Goal: Task Accomplishment & Management: Use online tool/utility

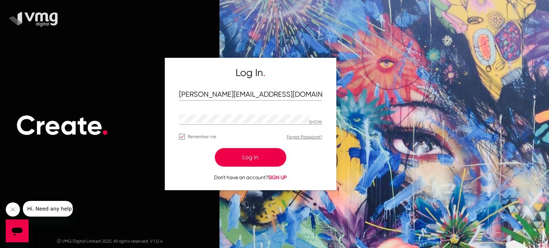
click at [244, 159] on button "Log In" at bounding box center [250, 157] width 71 height 19
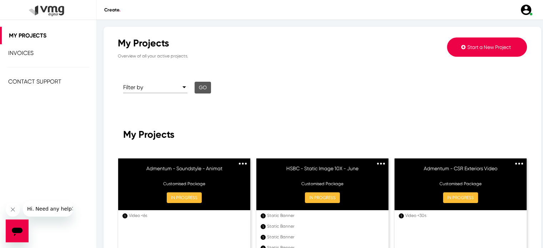
click at [477, 46] on span "Start a New Project" at bounding box center [490, 47] width 44 height 6
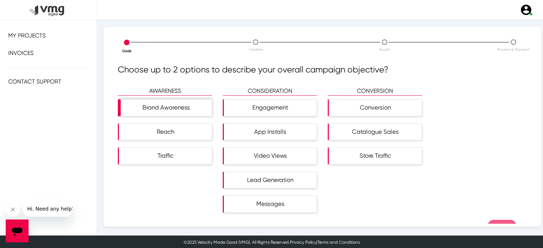
click at [181, 104] on div "Brand Awareness" at bounding box center [166, 108] width 91 height 16
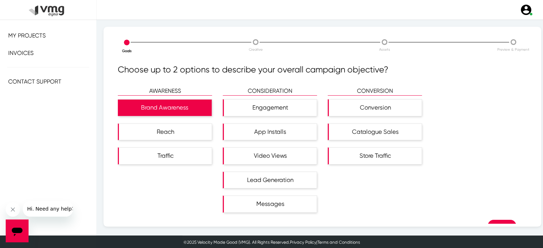
scroll to position [17, 0]
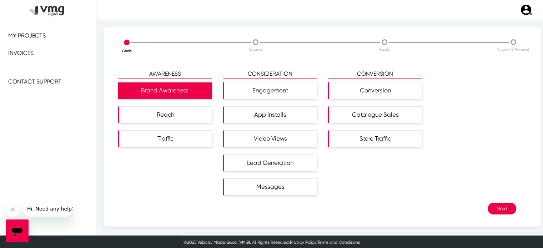
click at [493, 208] on button "Next" at bounding box center [502, 209] width 29 height 12
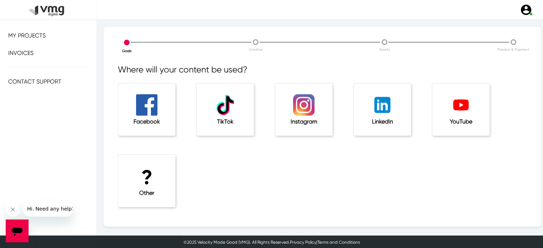
click at [145, 121] on h5 "Facebook" at bounding box center [147, 121] width 29 height 7
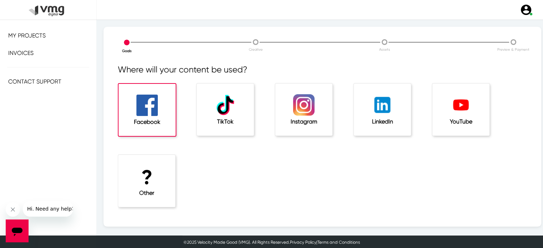
scroll to position [24, 0]
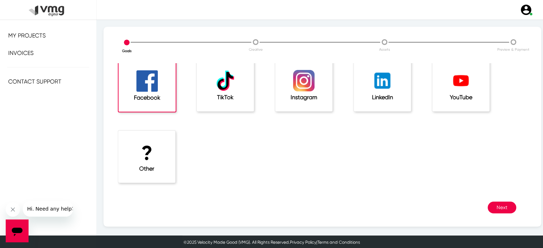
click at [492, 207] on button "Next" at bounding box center [502, 208] width 29 height 12
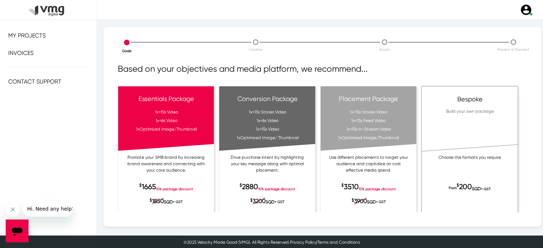
scroll to position [24, 0]
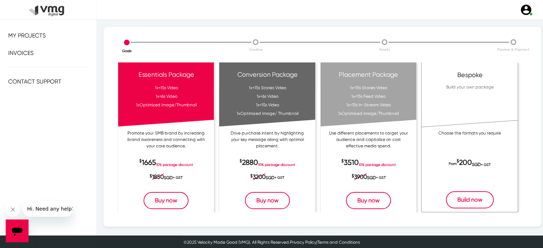
click at [470, 202] on button "Build now" at bounding box center [470, 199] width 48 height 17
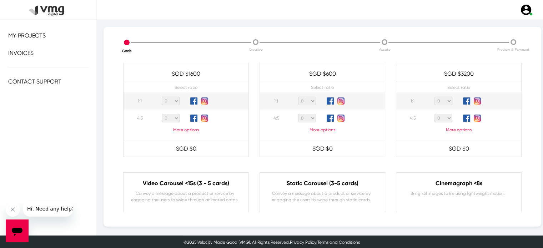
scroll to position [90, 0]
click at [176, 116] on select "0 1 2 3 4 5 6 7 8 9 10 11 12 13 14 15 16 17 18 19 20" at bounding box center [171, 117] width 18 height 9
select select "1"
click at [162, 113] on select "0 1 2 3 4 5 6 7 8 9 10 11 12 13 14 15 16 17 18 19 20" at bounding box center [171, 117] width 18 height 9
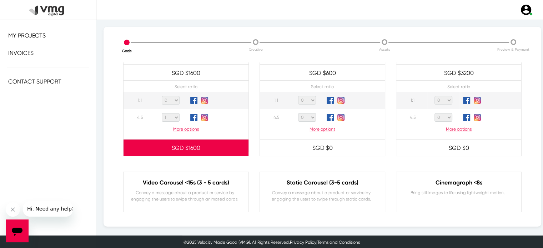
scroll to position [0, 0]
